Goal: Task Accomplishment & Management: Use online tool/utility

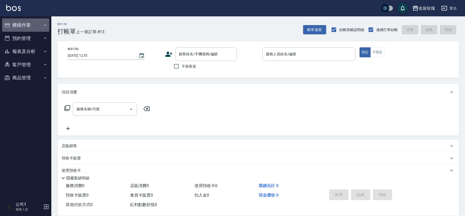
click at [19, 21] on button "櫃檯作業" at bounding box center [25, 24] width 47 height 13
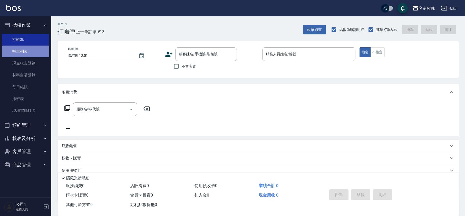
click at [24, 50] on link "帳單列表" at bounding box center [25, 52] width 47 height 12
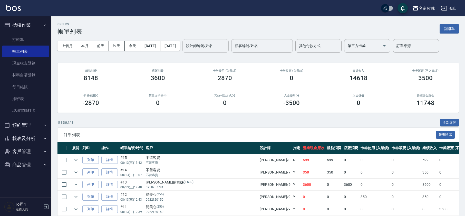
click at [208, 47] on input "設計師編號/姓名" at bounding box center [206, 46] width 42 height 9
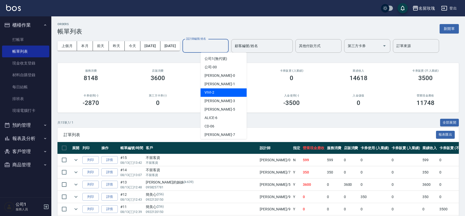
click at [214, 90] on div "VIVI -2" at bounding box center [223, 92] width 46 height 8
type input "VIVI-2"
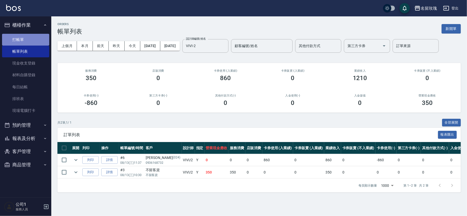
click at [34, 37] on link "打帳單" at bounding box center [25, 40] width 47 height 12
